Goal: Task Accomplishment & Management: Use online tool/utility

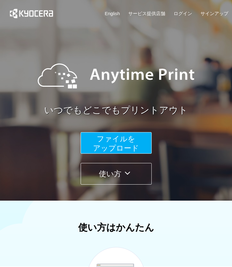
click at [95, 148] on span "ファイルを ​​アップロード" at bounding box center [116, 144] width 46 height 18
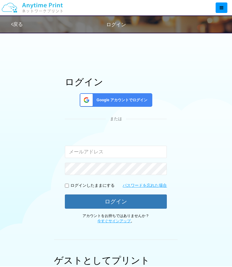
click at [111, 104] on div "Google アカウントでログイン" at bounding box center [116, 100] width 73 height 14
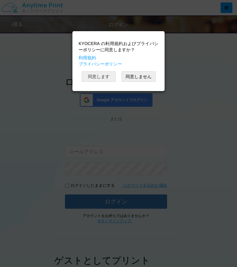
click at [108, 76] on button "同意します" at bounding box center [99, 76] width 34 height 11
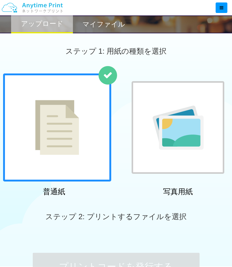
click at [107, 27] on h2 "マイファイル" at bounding box center [103, 24] width 43 height 7
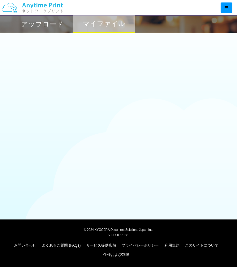
click at [55, 22] on h2 "アップロード" at bounding box center [42, 24] width 42 height 7
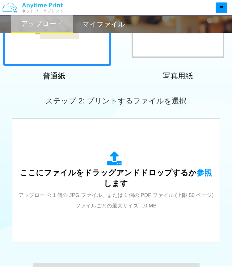
scroll to position [164, 0]
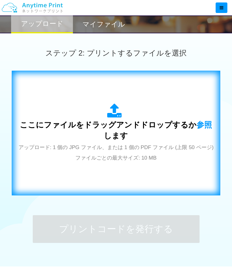
click at [108, 125] on div "ここにファイルをドラッグアンドドロップするか 参照 します アップロード: 1 個の JPG ファイル、または 1 個の PDF ファイル (上限 50 ペー…" at bounding box center [116, 133] width 196 height 59
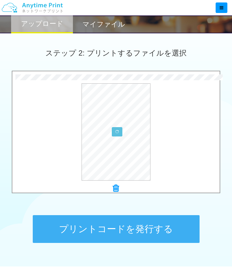
click at [118, 188] on icon at bounding box center [116, 188] width 6 height 8
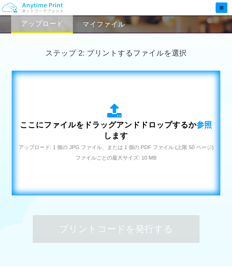
click at [174, 108] on div "ここにファイルをドラッグアンドドロップするか 参照 します アップロード: 1 個の JPG ファイル、または 1 個の PDF ファイル (上限 50 ペー…" at bounding box center [116, 133] width 196 height 59
click at [164, 182] on div "ここにファイルをドラッグアンドドロップするか 参照 します アップロード: 1 個の JPG ファイル、または 1 個の PDF ファイル (上限 50 ペー…" at bounding box center [116, 133] width 196 height 112
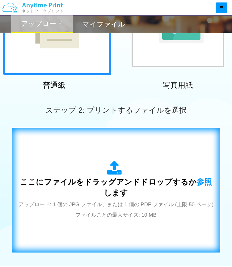
scroll to position [104, 0]
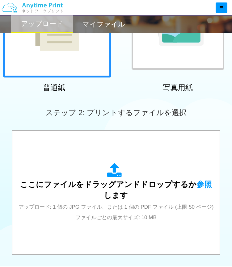
click at [113, 28] on h2 "マイファイル" at bounding box center [103, 24] width 43 height 7
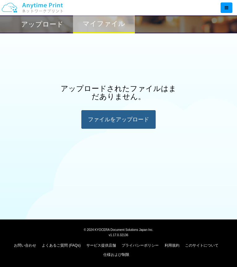
click at [114, 117] on div "ファイルを​​アップロード" at bounding box center [118, 119] width 74 height 19
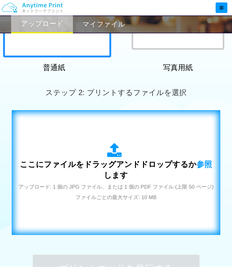
scroll to position [125, 0]
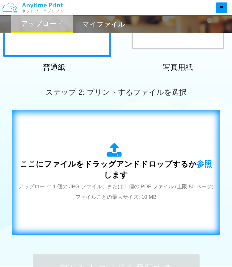
click at [119, 200] on span "アップロード: 1 個の JPG ファイル、または 1 個の PDF ファイル (上限 50 ページ) ファイルごとの最大サイズ: 10 MB" at bounding box center [116, 192] width 195 height 16
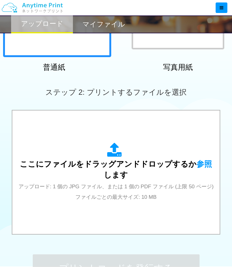
click at [155, 45] on div at bounding box center [178, 3] width 93 height 93
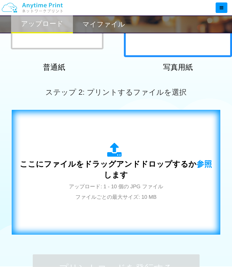
click at [116, 178] on span "ここにファイルをドラッグアンドドロップするか 参照 します" at bounding box center [116, 170] width 192 height 20
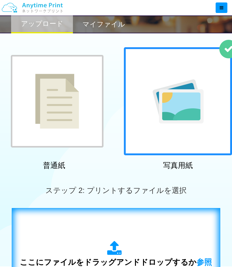
scroll to position [26, 0]
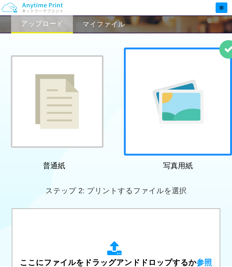
click at [67, 129] on img at bounding box center [57, 101] width 44 height 55
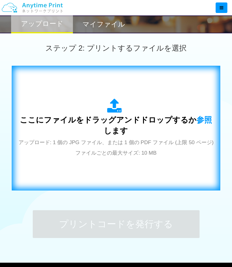
scroll to position [212, 0]
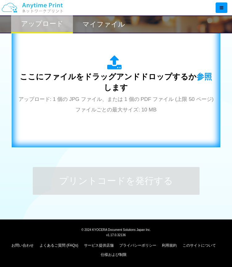
click at [130, 129] on div "ここにファイルをドラッグアンドドロップするか 参照 します アップロード: 1 個の JPG ファイル、または 1 個の PDF ファイル (上限 50 ペー…" at bounding box center [116, 85] width 196 height 112
click at [146, 61] on div "ここにファイルをドラッグアンドドロップするか 参照 します アップロード: 1 個の JPG ファイル、または 1 個の PDF ファイル (上限 50 ペー…" at bounding box center [116, 84] width 196 height 59
